Goal: Navigation & Orientation: Find specific page/section

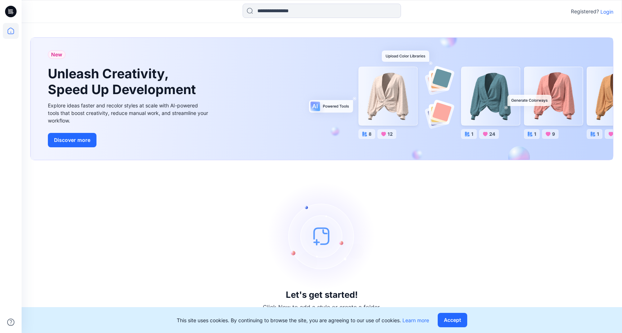
click at [607, 10] on p "Login" at bounding box center [606, 12] width 13 height 8
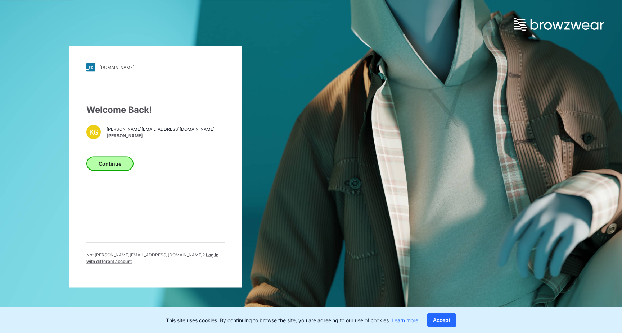
click at [102, 166] on button "Continue" at bounding box center [109, 163] width 47 height 14
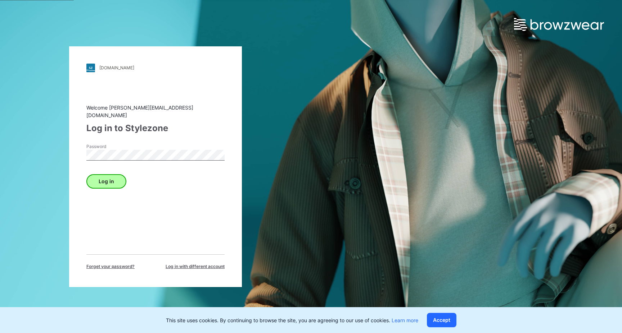
click at [120, 174] on button "Log in" at bounding box center [106, 181] width 40 height 14
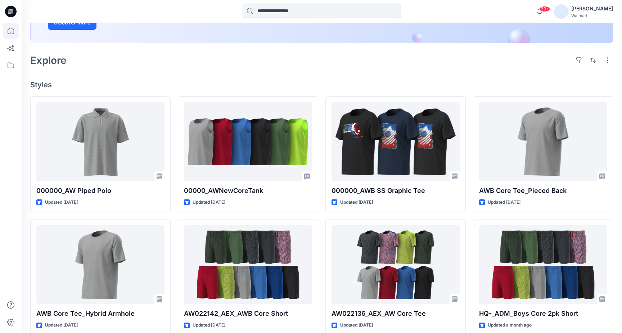
scroll to position [145, 0]
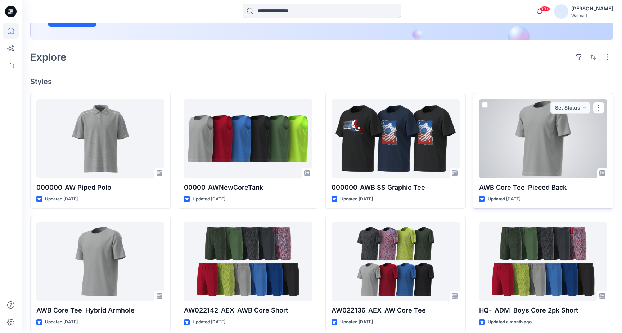
click at [545, 155] on div at bounding box center [543, 138] width 128 height 79
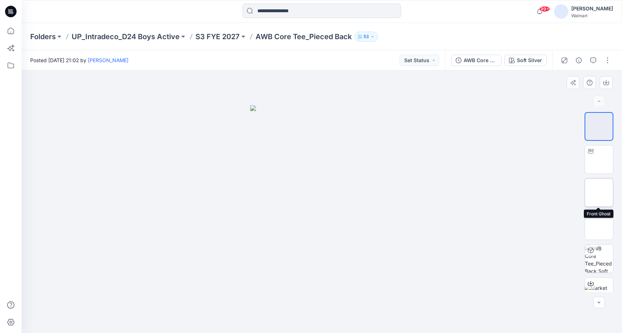
click at [599, 193] on img at bounding box center [599, 193] width 0 height 0
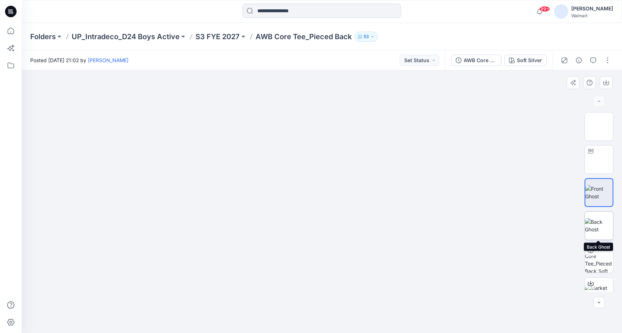
click at [599, 225] on img at bounding box center [599, 225] width 28 height 15
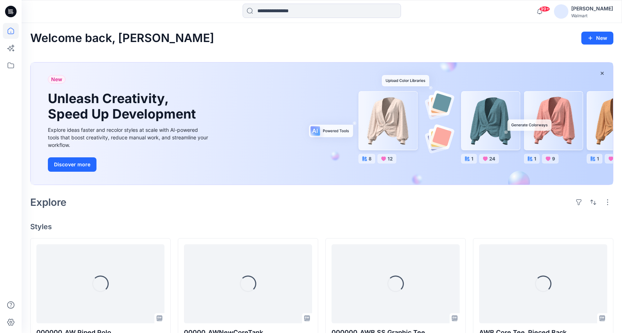
scroll to position [145, 0]
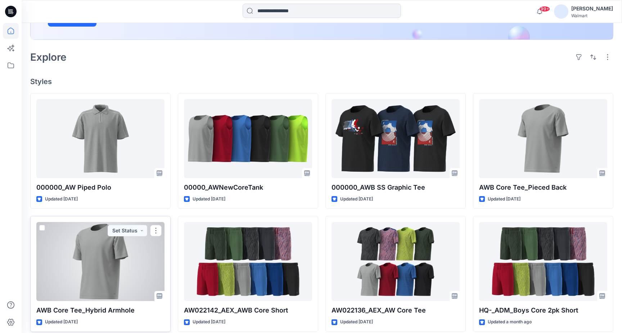
click at [130, 267] on div at bounding box center [100, 261] width 128 height 79
